Goal: Task Accomplishment & Management: Use online tool/utility

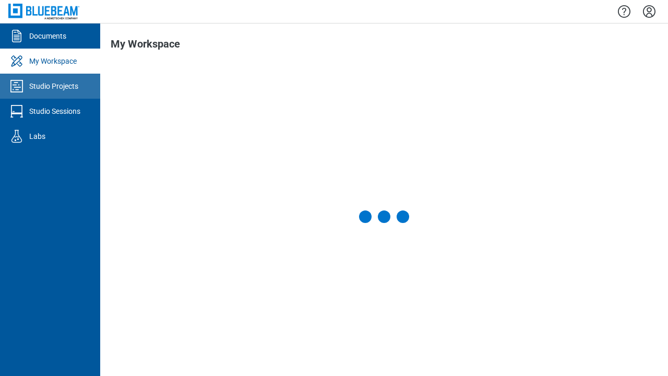
click at [50, 86] on div "Studio Projects" at bounding box center [53, 86] width 49 height 10
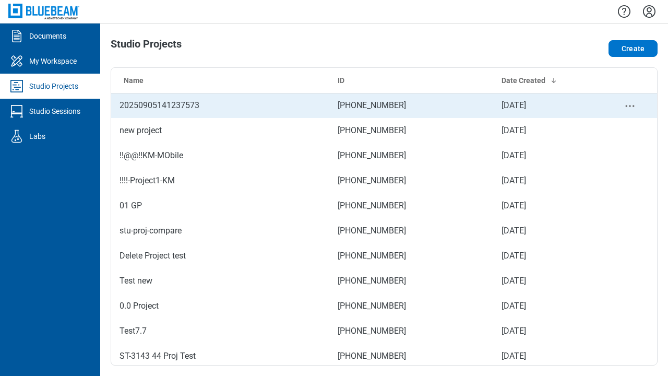
click at [384, 105] on td "[PHONE_NUMBER]" at bounding box center [411, 105] width 164 height 25
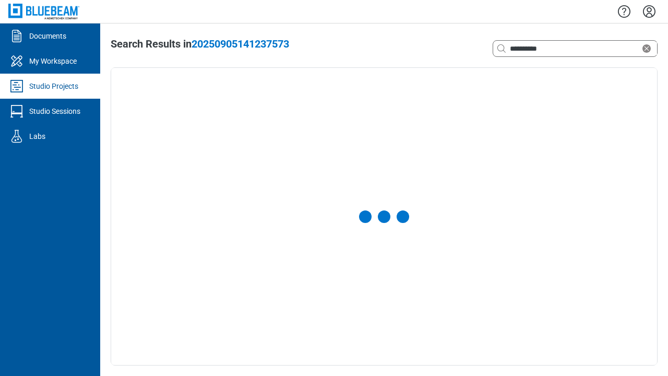
select select "**********"
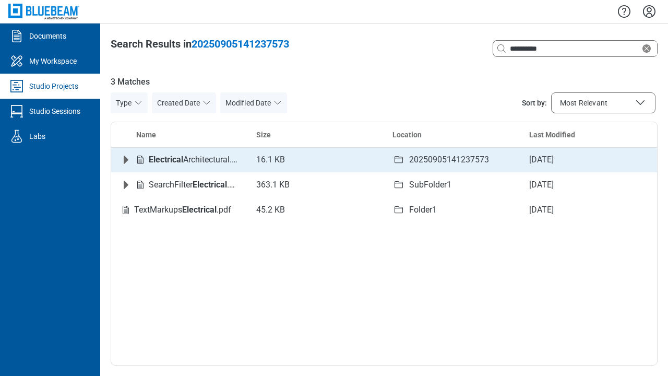
click at [126, 160] on icon "Expand row" at bounding box center [126, 160] width 5 height 8
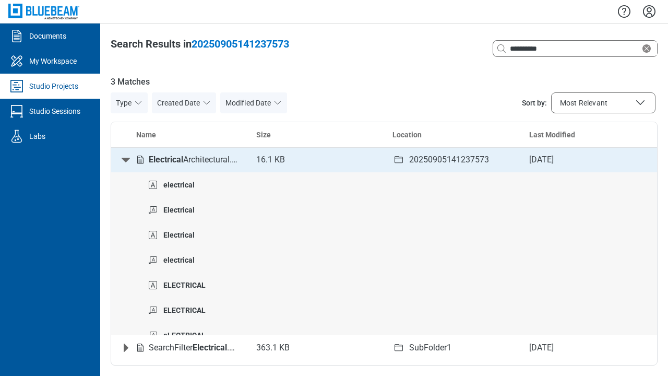
scroll to position [4, 0]
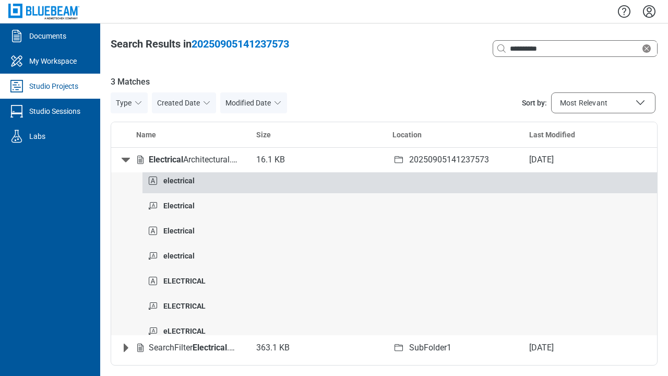
click at [178, 180] on strong "electrical" at bounding box center [178, 180] width 31 height 8
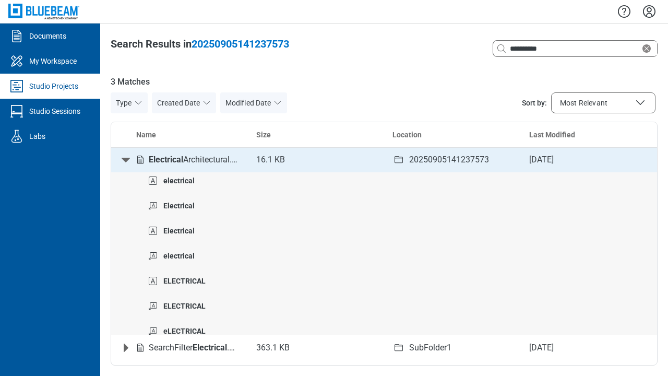
click at [126, 160] on icon "Collapse row" at bounding box center [126, 160] width 8 height 5
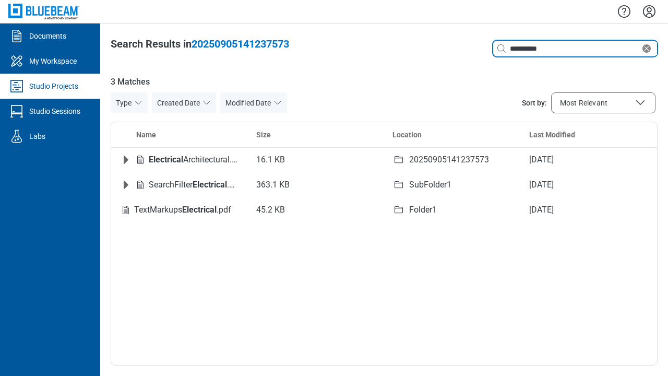
click at [649, 49] on icon "Clear search" at bounding box center [646, 48] width 8 height 8
type input "*"
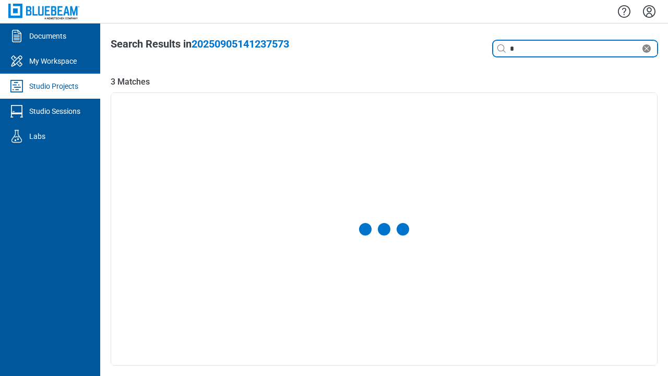
select select "**********"
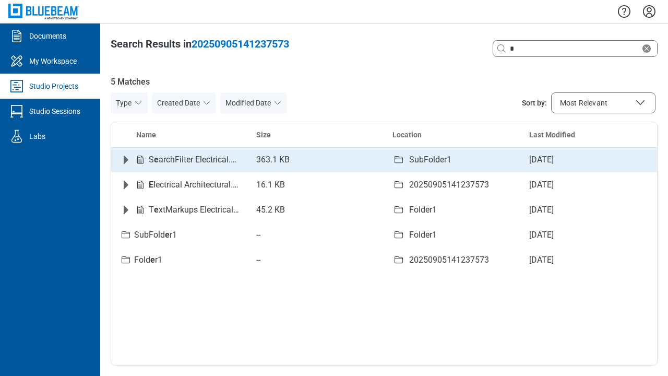
click at [126, 160] on icon "Expand row" at bounding box center [126, 160] width 5 height 8
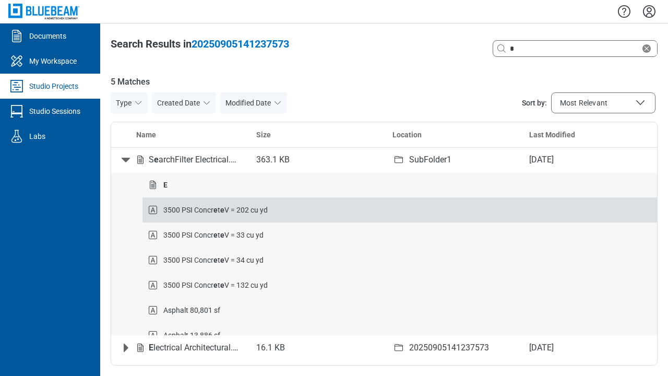
click at [216, 209] on strong "e" at bounding box center [215, 210] width 4 height 8
